Goal: Task Accomplishment & Management: Use online tool/utility

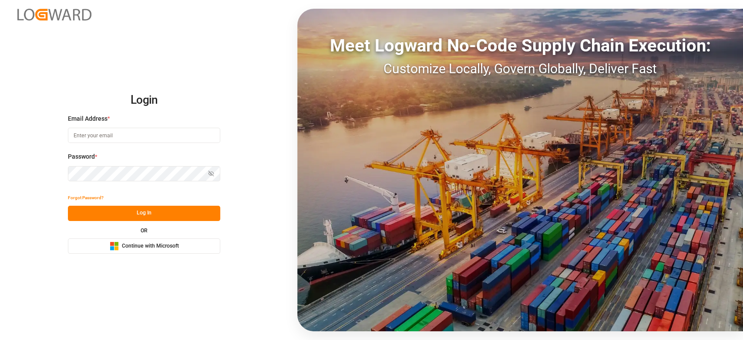
click at [124, 245] on span "Continue with Microsoft" at bounding box center [150, 246] width 57 height 8
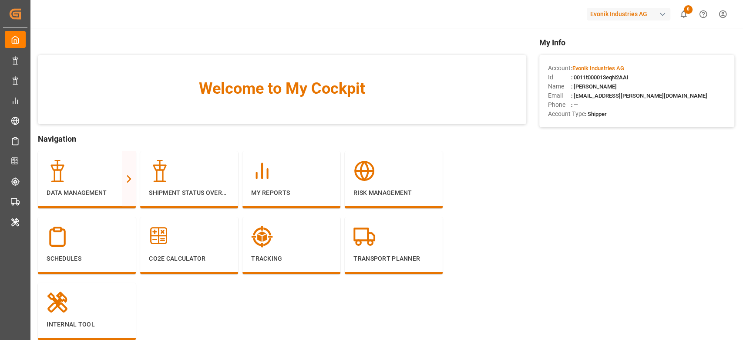
click at [634, 16] on div "Evonik Industries AG" at bounding box center [629, 14] width 84 height 13
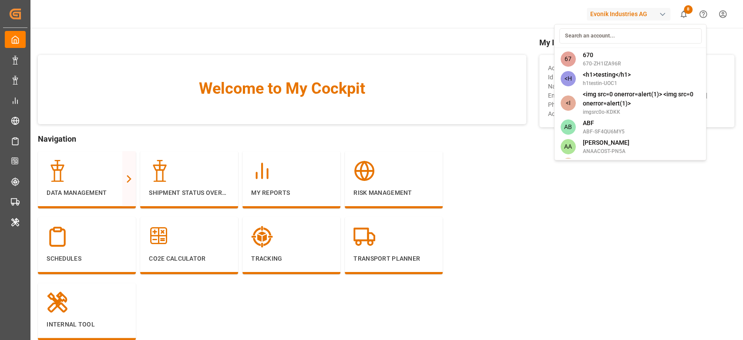
click at [611, 37] on input at bounding box center [630, 35] width 142 height 15
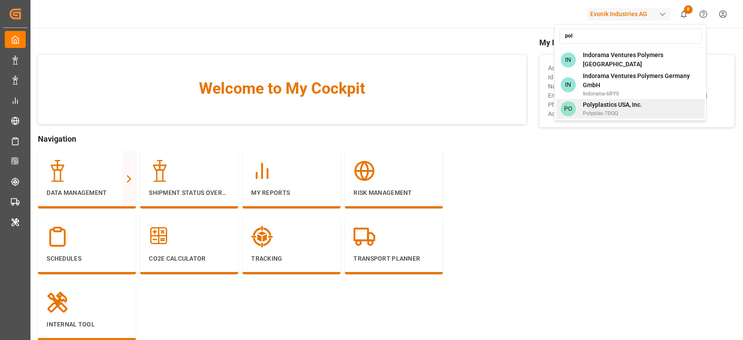
type input "pol"
click at [629, 111] on span "Polyplas-7DQQ" at bounding box center [612, 113] width 59 height 8
